Goal: Information Seeking & Learning: Learn about a topic

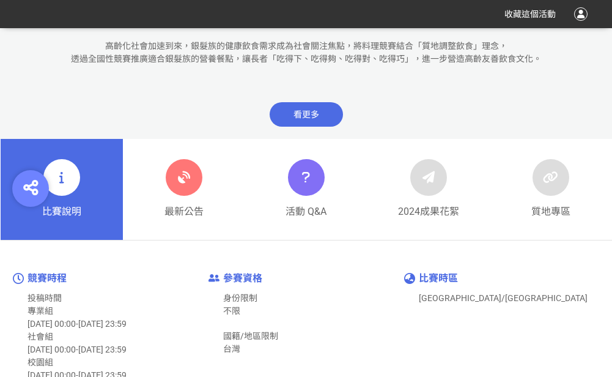
scroll to position [367, 0]
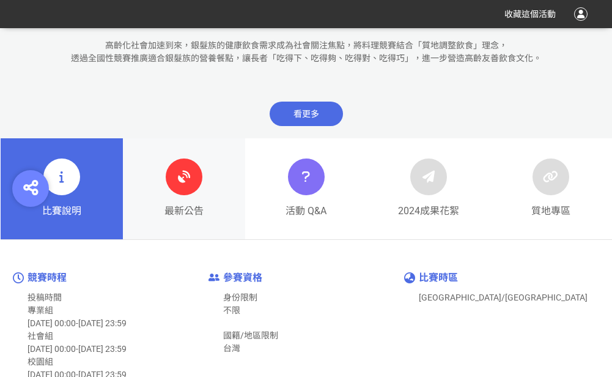
click at [195, 184] on icon at bounding box center [184, 177] width 22 height 22
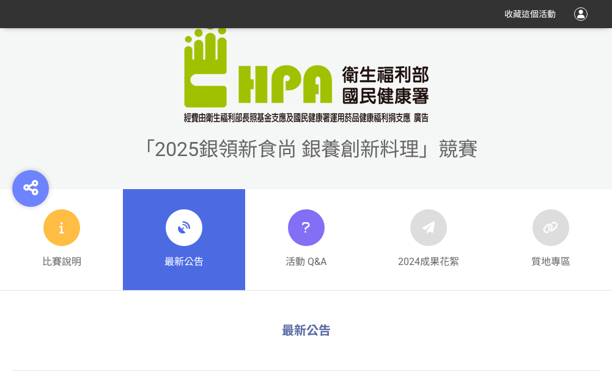
scroll to position [245, 0]
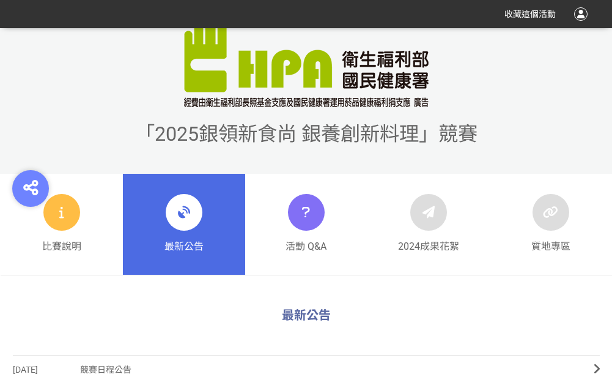
click at [347, 103] on img at bounding box center [306, 55] width 245 height 104
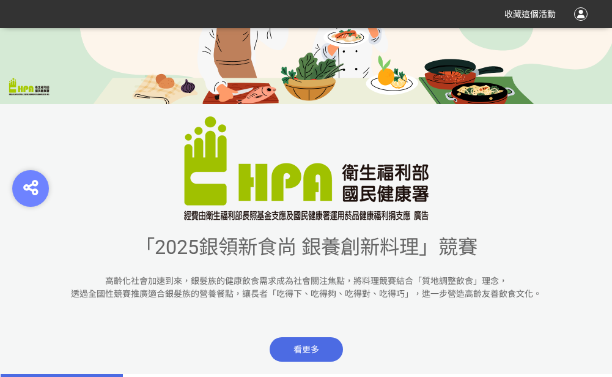
scroll to position [245, 0]
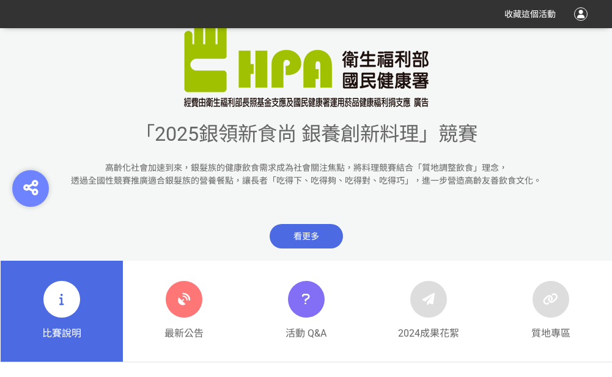
click at [302, 243] on span "看更多" at bounding box center [306, 236] width 73 height 24
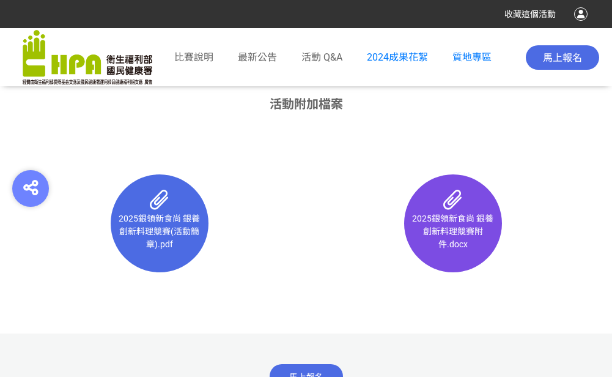
scroll to position [7795, 0]
click at [88, 71] on img at bounding box center [88, 57] width 130 height 55
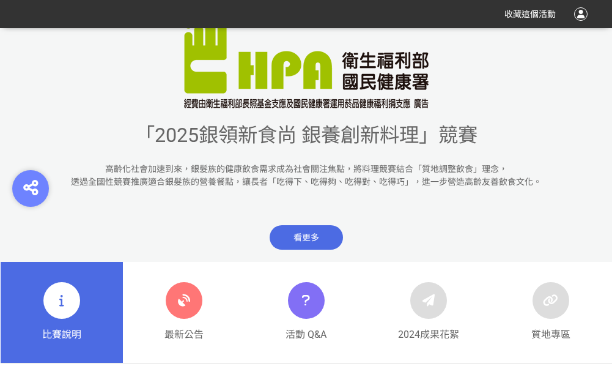
scroll to position [245, 0]
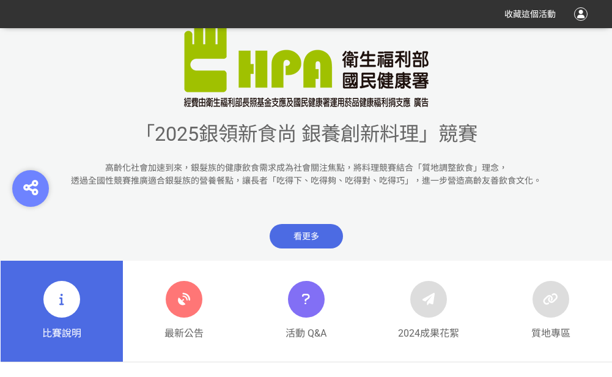
click at [153, 132] on span "「2025銀領新食尚 銀養創新料理」競賽" at bounding box center [306, 133] width 343 height 23
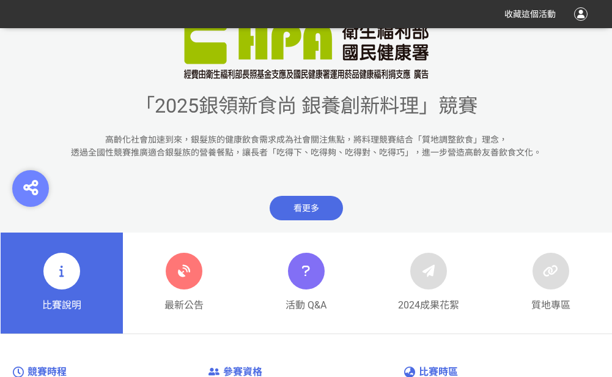
scroll to position [367, 0]
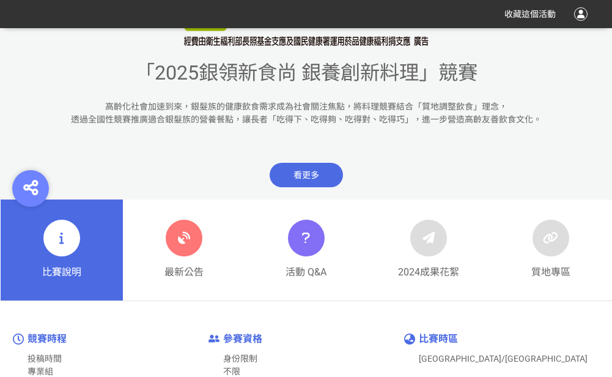
click at [319, 177] on span "看更多" at bounding box center [306, 175] width 73 height 24
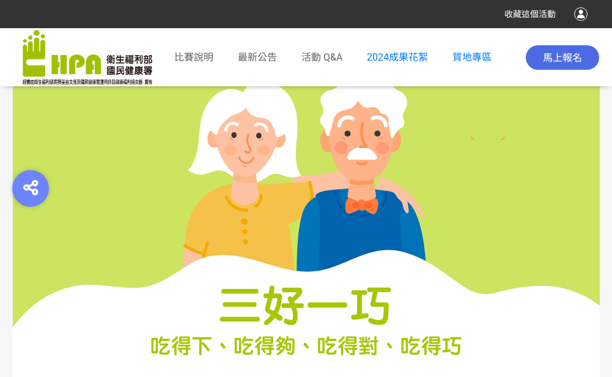
click at [82, 62] on img at bounding box center [88, 57] width 130 height 55
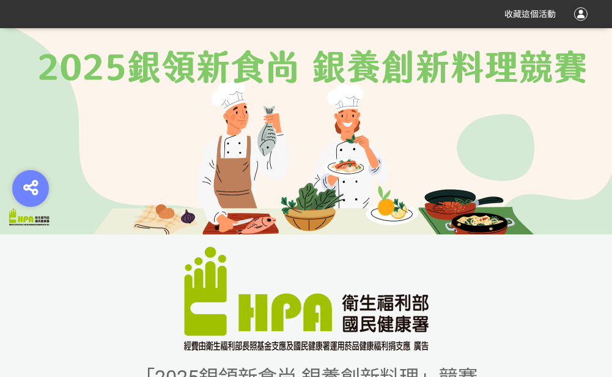
scroll to position [0, 0]
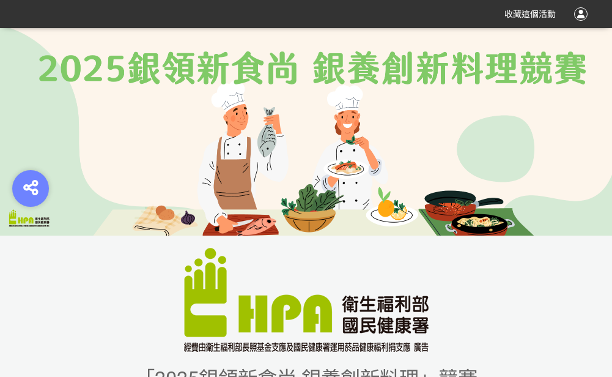
click at [289, 71] on img at bounding box center [306, 131] width 612 height 207
